Goal: Task Accomplishment & Management: Complete application form

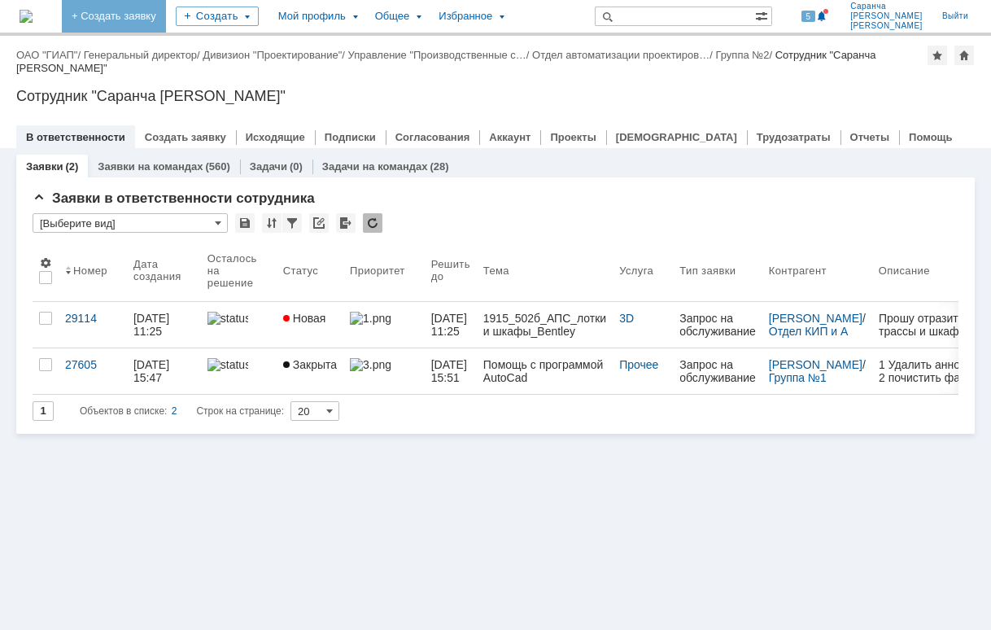
click at [163, 18] on link "+ Создать заявку" at bounding box center [114, 16] width 104 height 33
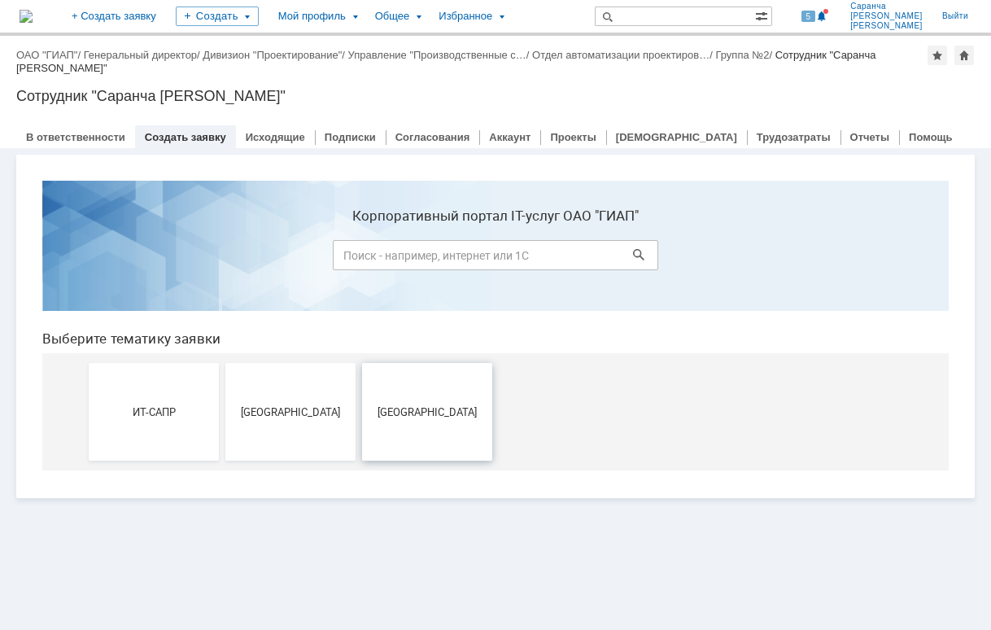
click at [430, 390] on button "[GEOGRAPHIC_DATA]" at bounding box center [427, 412] width 130 height 98
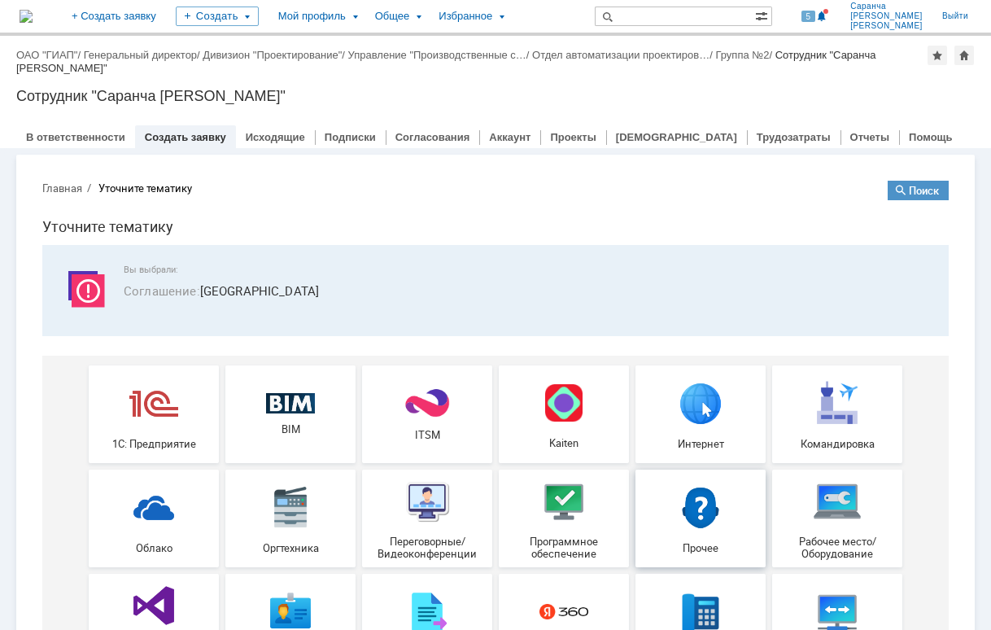
click at [725, 525] on div "Прочее" at bounding box center [700, 517] width 120 height 71
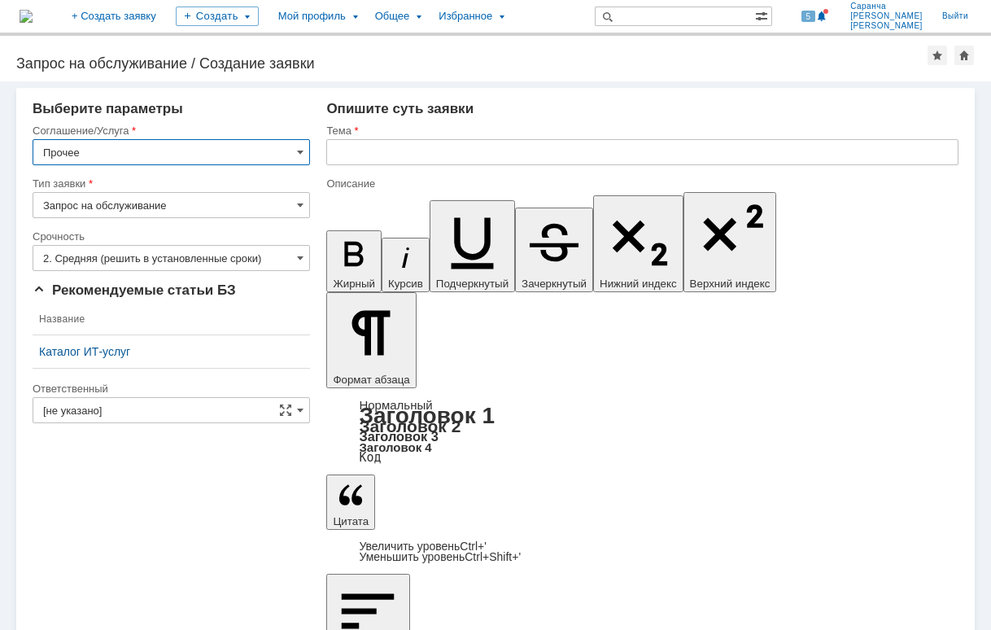
click at [389, 155] on input "text" at bounding box center [642, 152] width 632 height 26
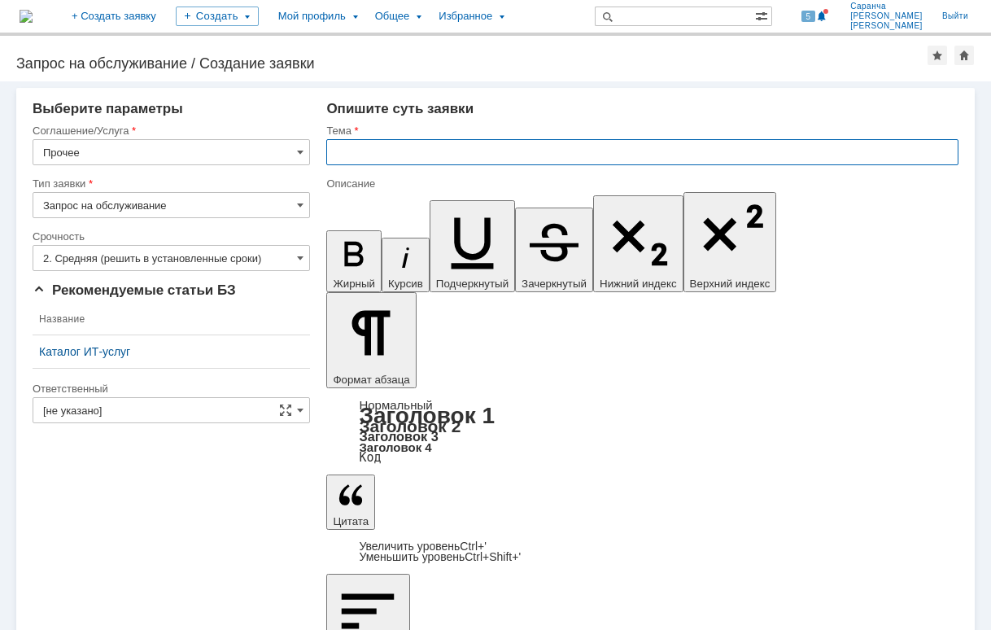
type input "[PERSON_NAME]"
type input "Права доступа"
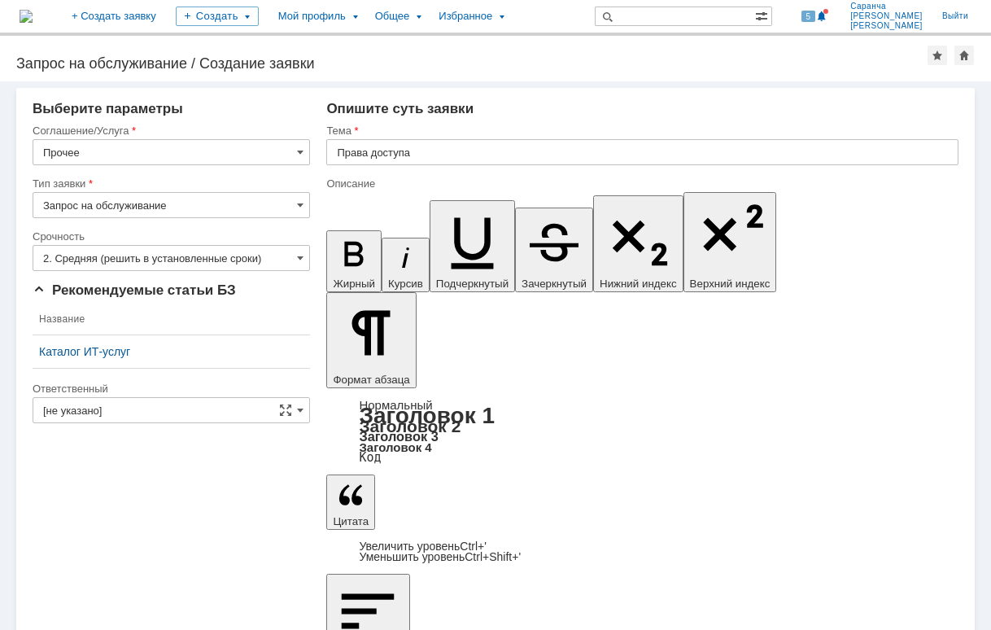
click at [142, 405] on input "[не указано]" at bounding box center [171, 410] width 277 height 26
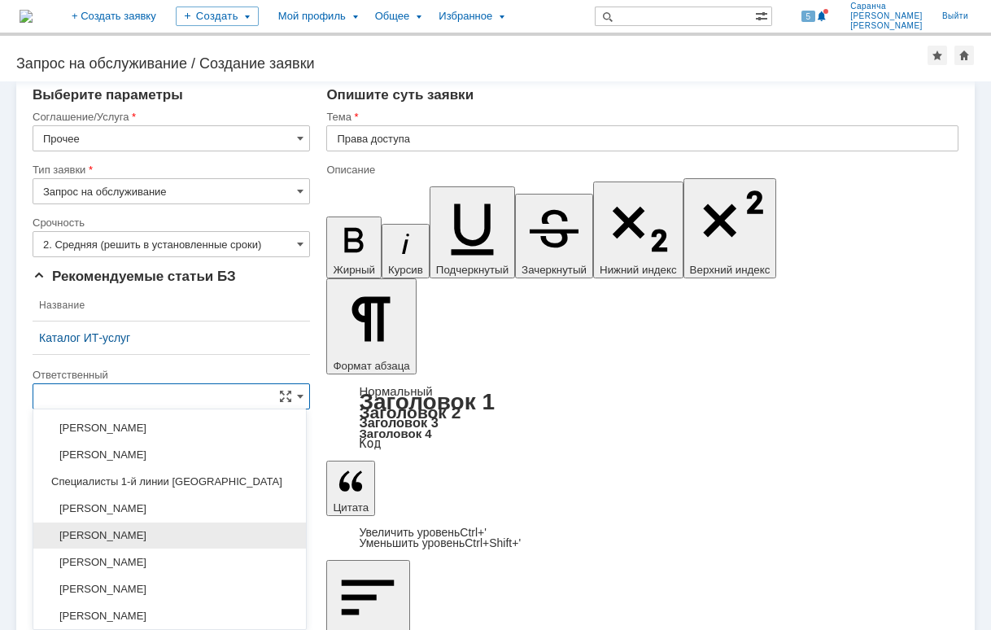
scroll to position [803, 0]
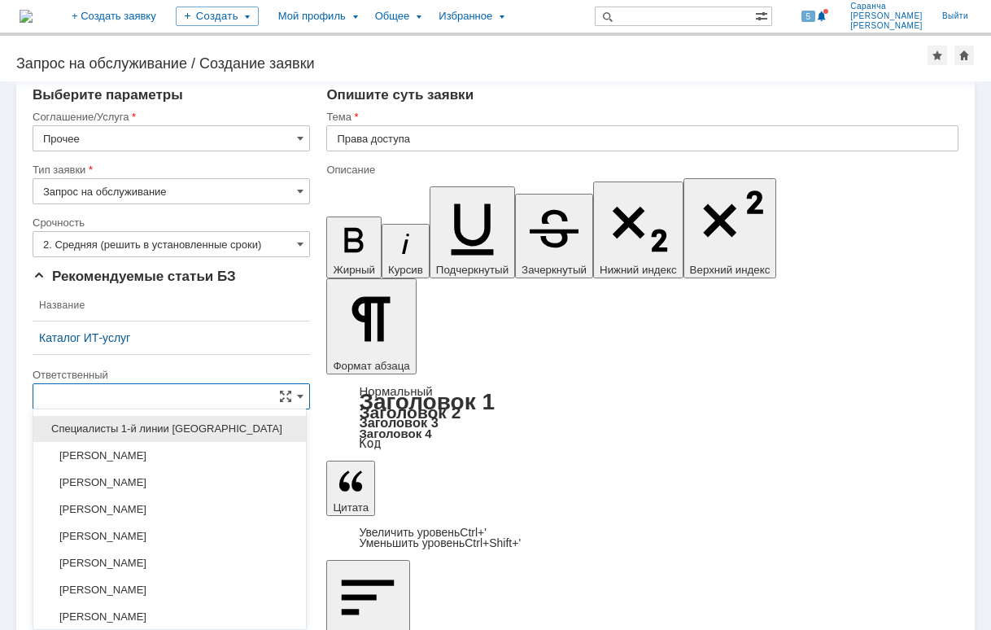
click at [156, 432] on span "Специалисты 1-й линии [GEOGRAPHIC_DATA]" at bounding box center [169, 428] width 253 height 13
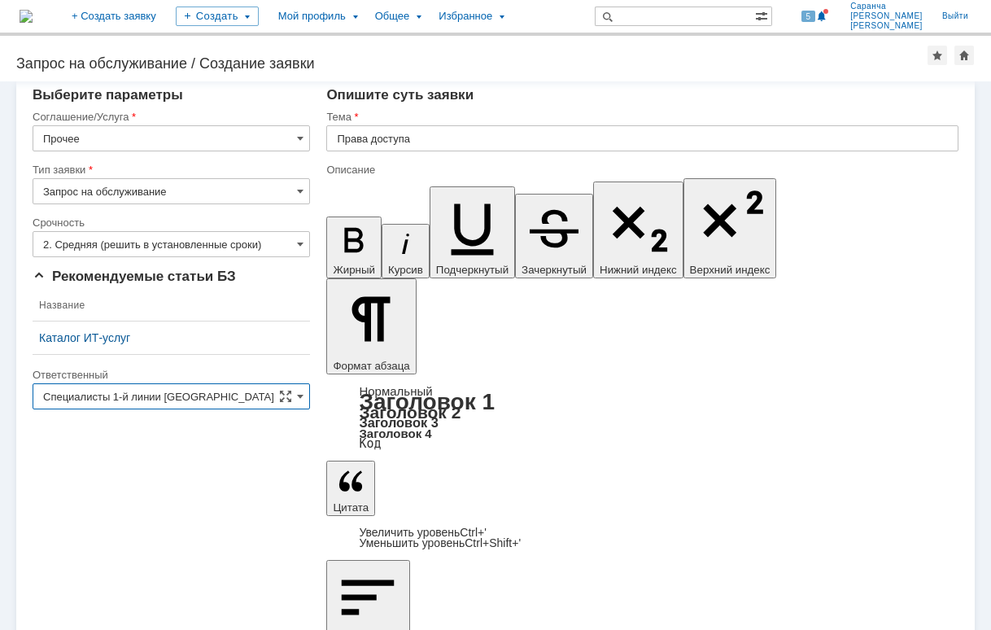
scroll to position [0, 0]
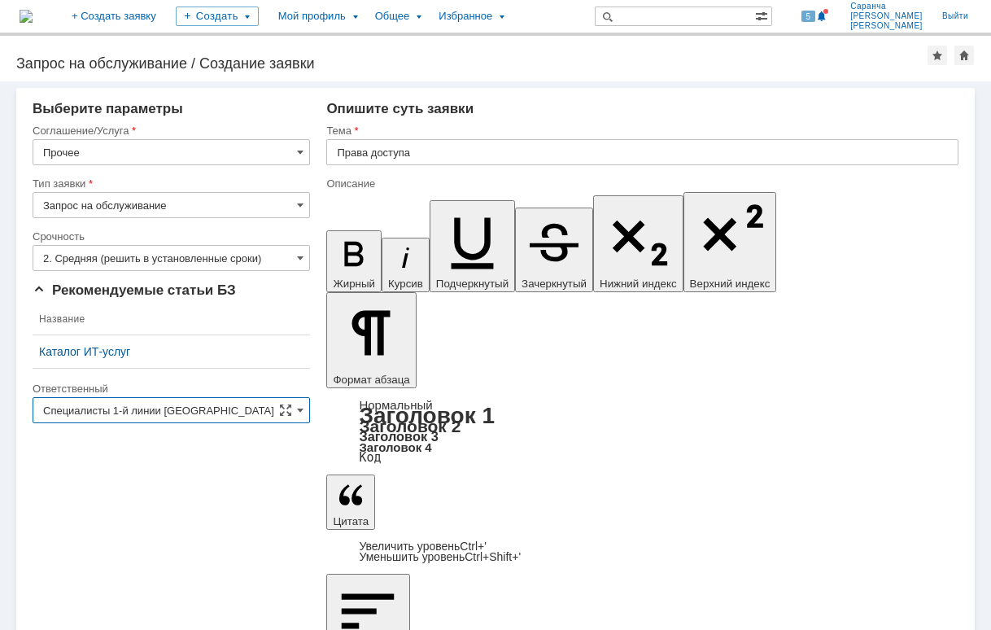
type input "Специалисты 1-й линии [GEOGRAPHIC_DATA]"
